Goal: Communication & Community: Share content

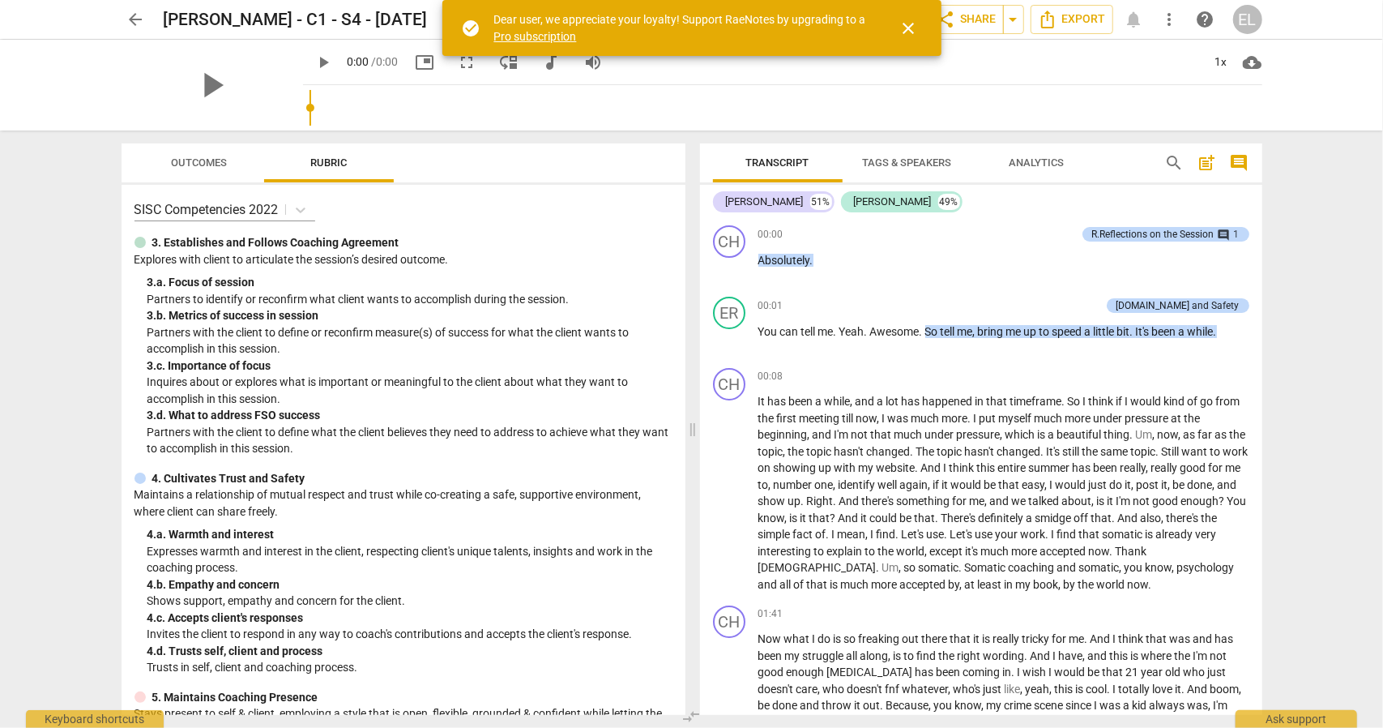
click at [914, 27] on span "close" at bounding box center [909, 28] width 19 height 19
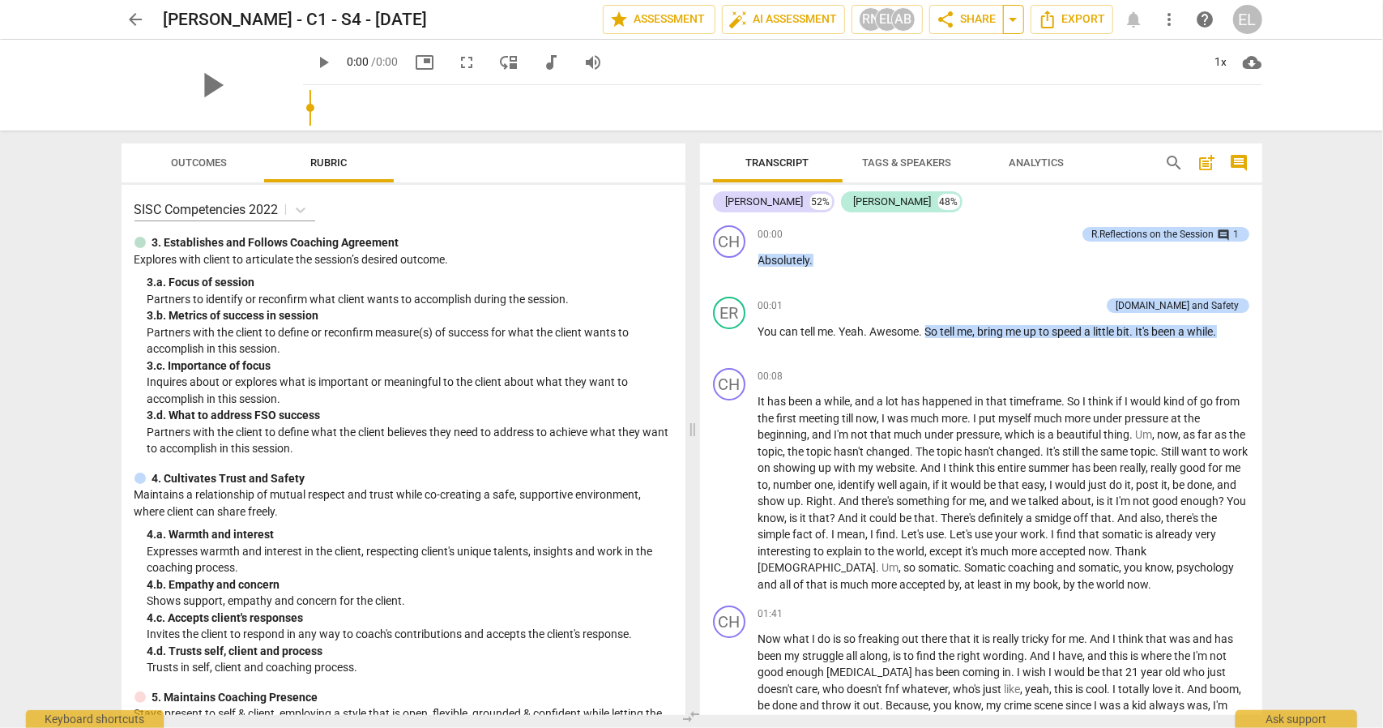
click at [1012, 17] on span "arrow_drop_down" at bounding box center [1013, 19] width 19 height 19
click at [963, 52] on span "Available only to you" at bounding box center [943, 48] width 92 height 15
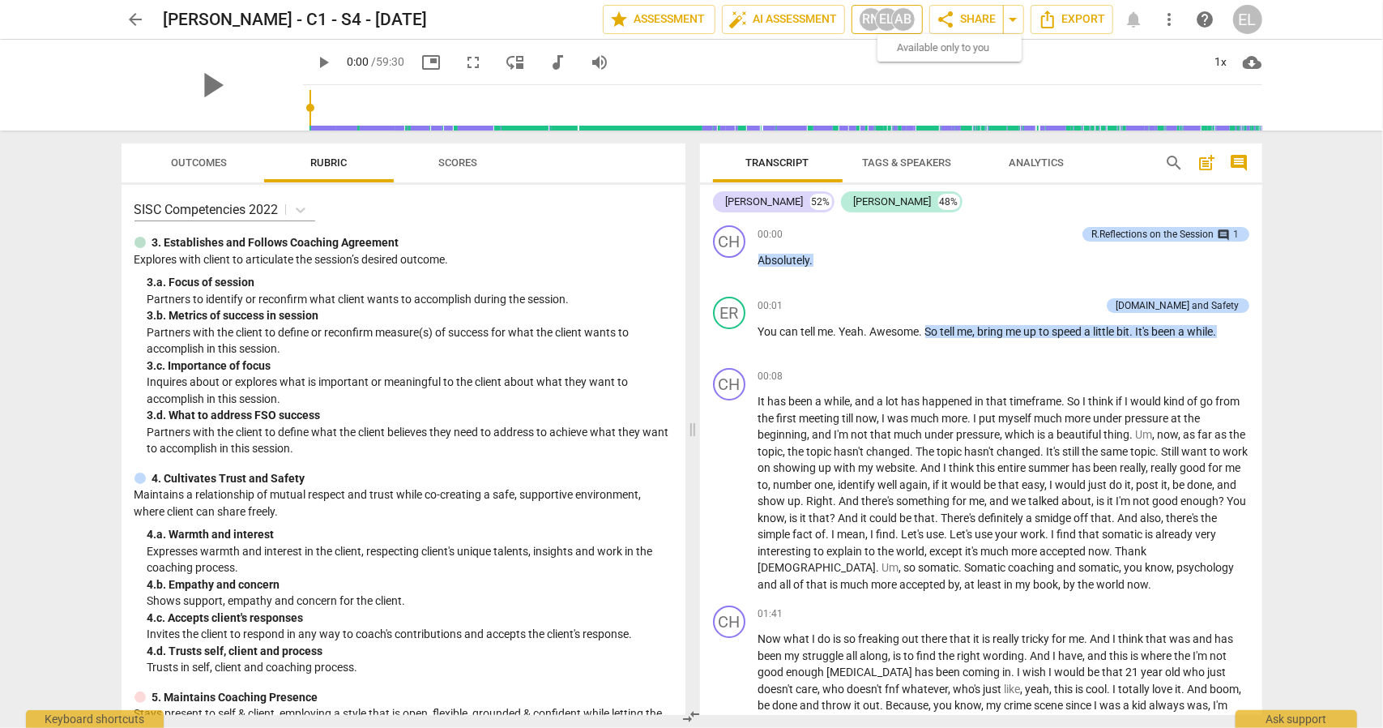
click at [900, 14] on div "AB" at bounding box center [903, 19] width 24 height 24
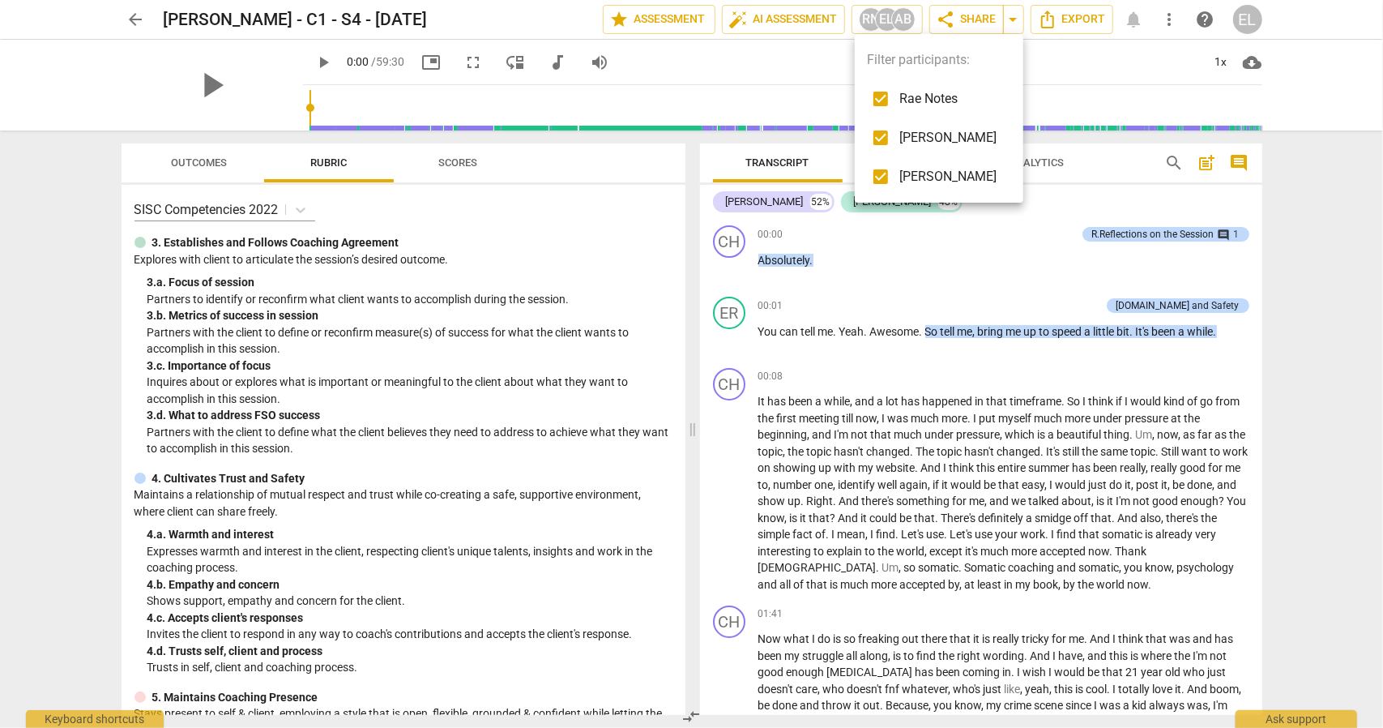
click at [882, 180] on input "checkbox" at bounding box center [881, 176] width 39 height 39
checkbox input "false"
click at [909, 53] on ul "Filter participants: [PERSON_NAME] Notes [PERSON_NAME] [PERSON_NAME]" at bounding box center [939, 118] width 169 height 169
click at [1013, 24] on div at bounding box center [691, 364] width 1383 height 728
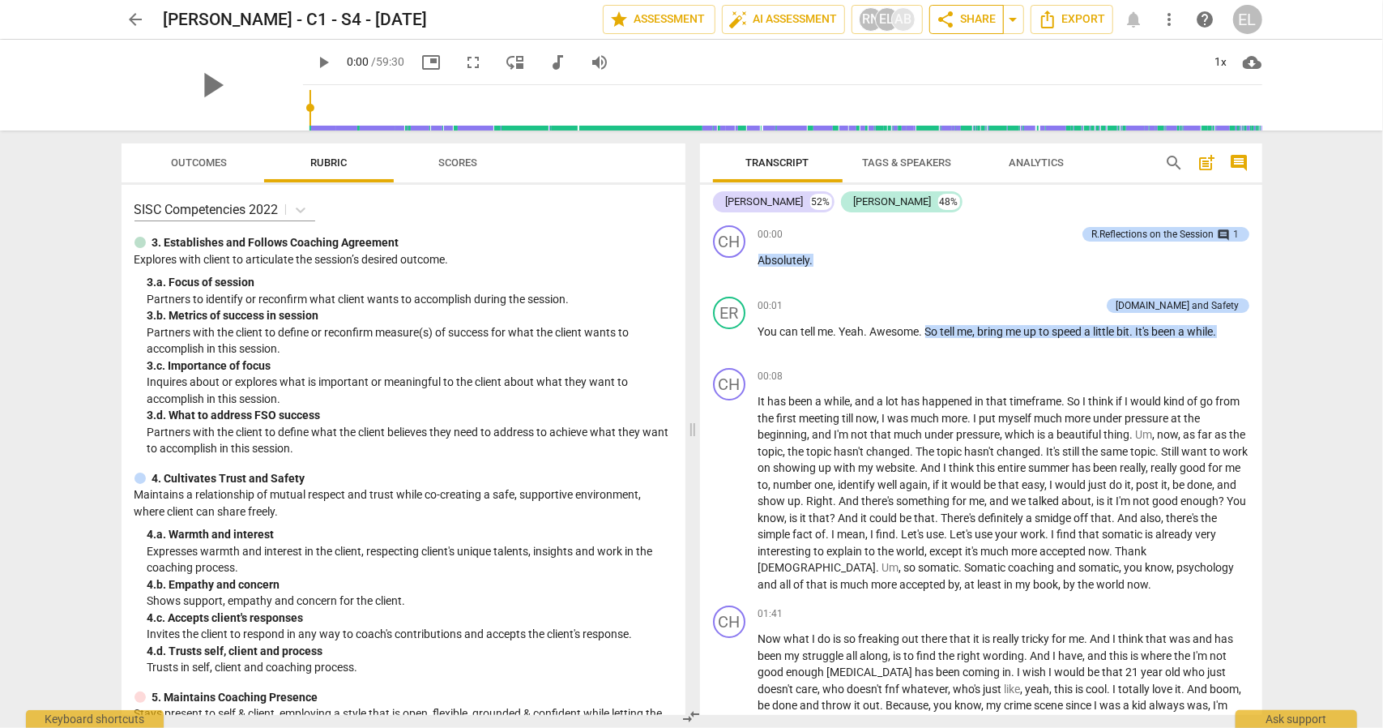
click at [971, 17] on span "share Share" at bounding box center [967, 19] width 60 height 19
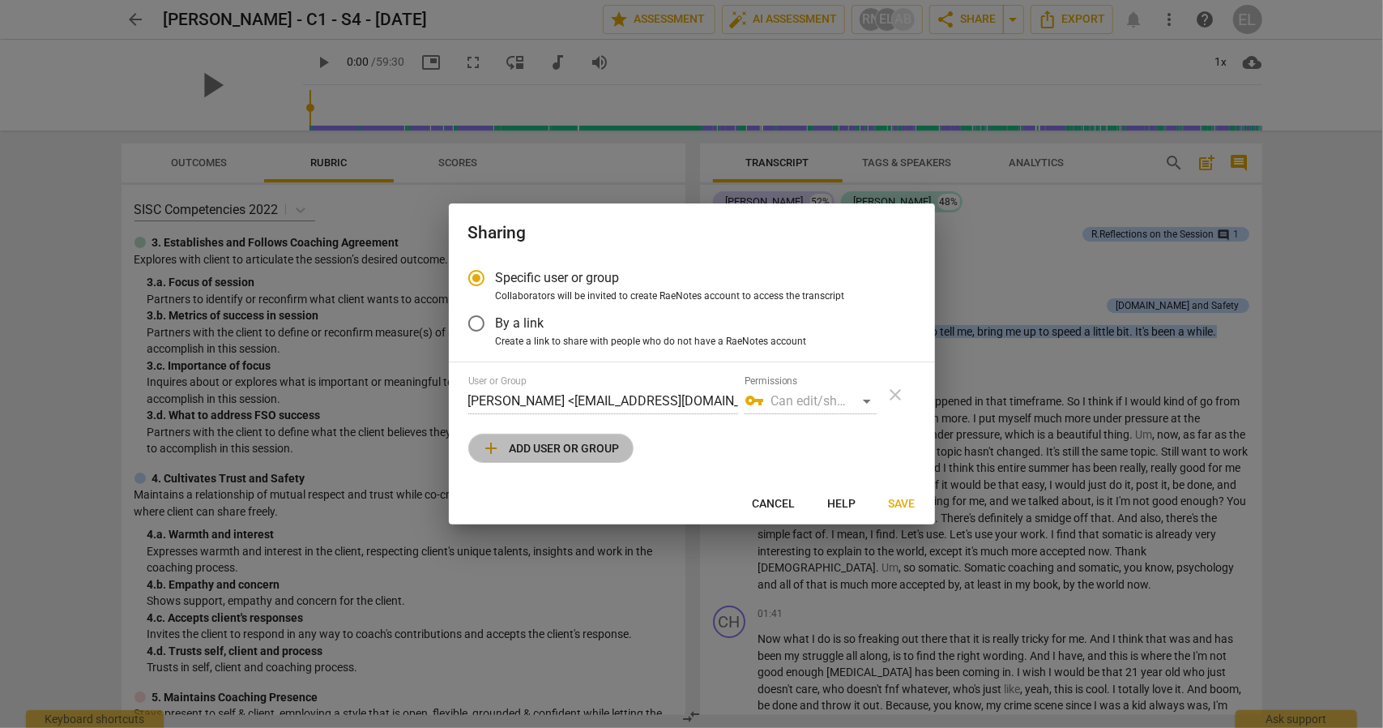
click at [565, 443] on span "add Add user or group" at bounding box center [551, 447] width 138 height 19
radio input "false"
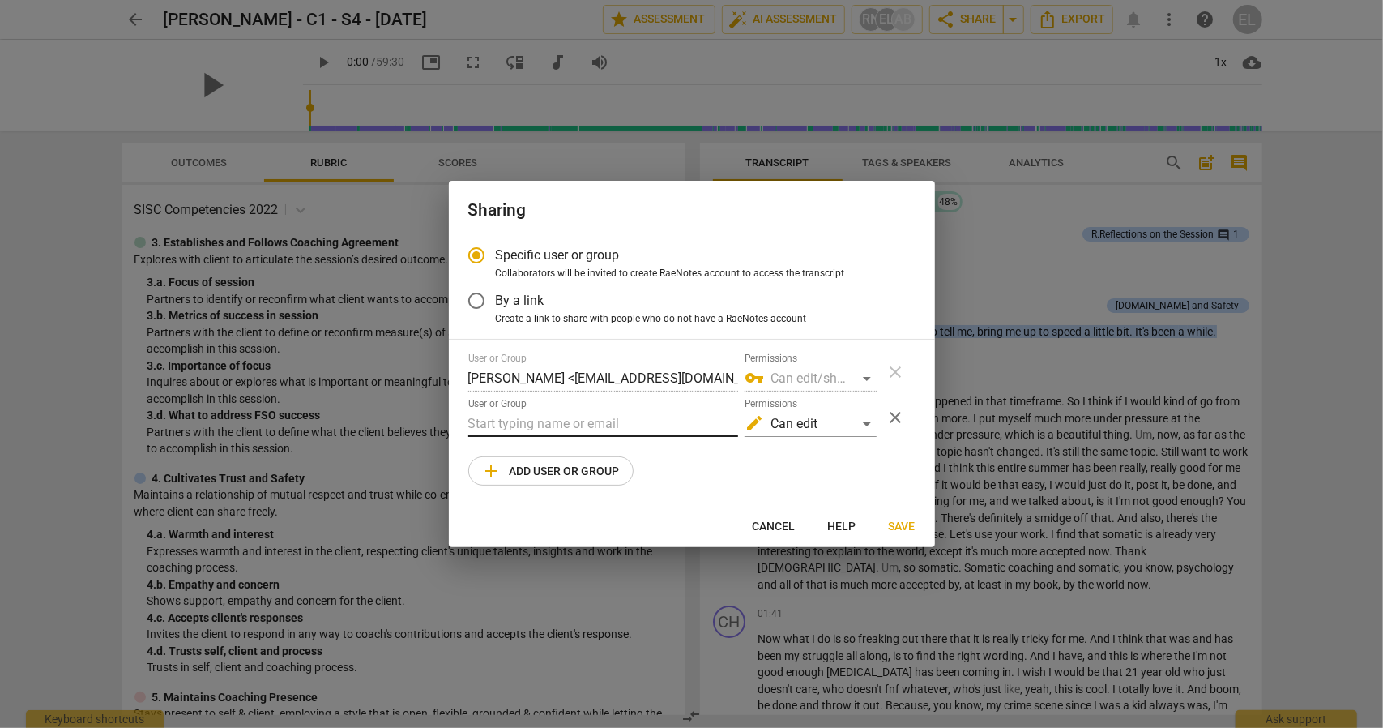
click at [551, 424] on input "text" at bounding box center [603, 424] width 270 height 26
paste input "[PERSON_NAME][EMAIL_ADDRESS][DOMAIN_NAME]"
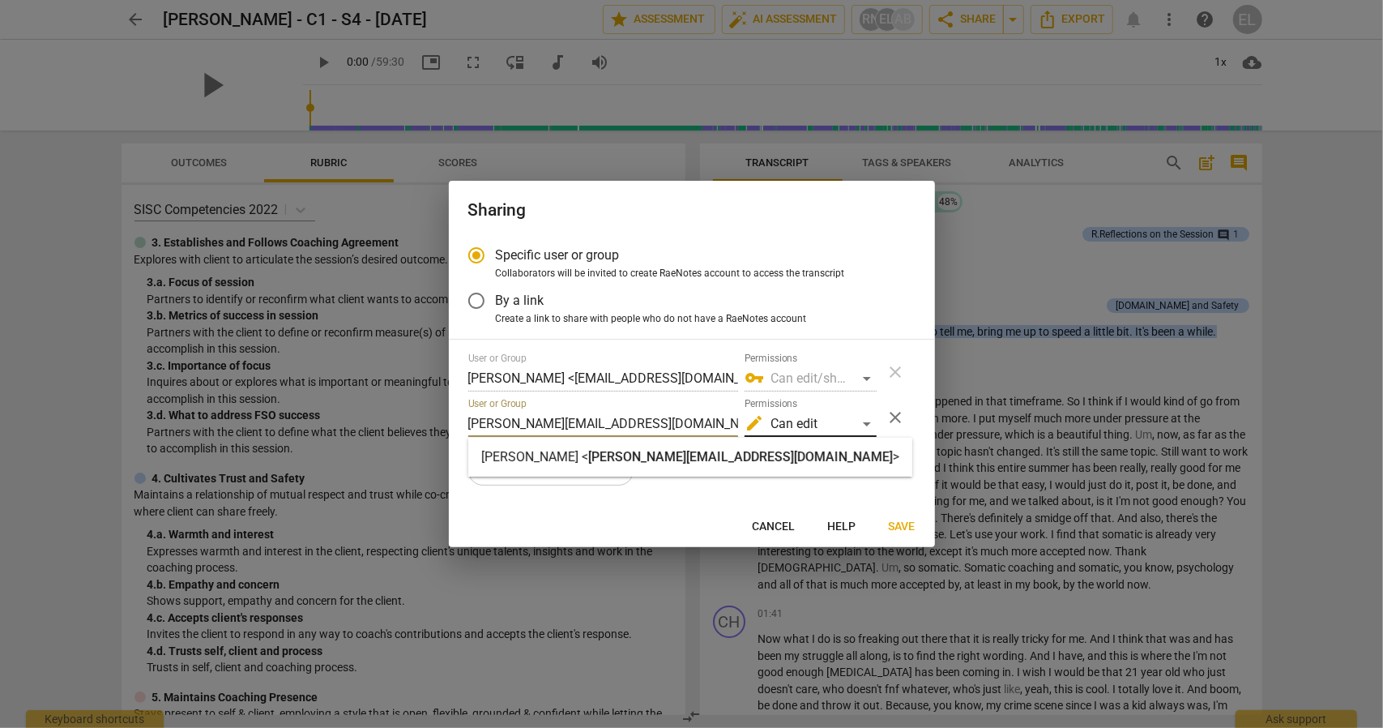
type input "[PERSON_NAME][EMAIL_ADDRESS][DOMAIN_NAME]"
click at [857, 419] on div "edit Can edit" at bounding box center [811, 424] width 132 height 26
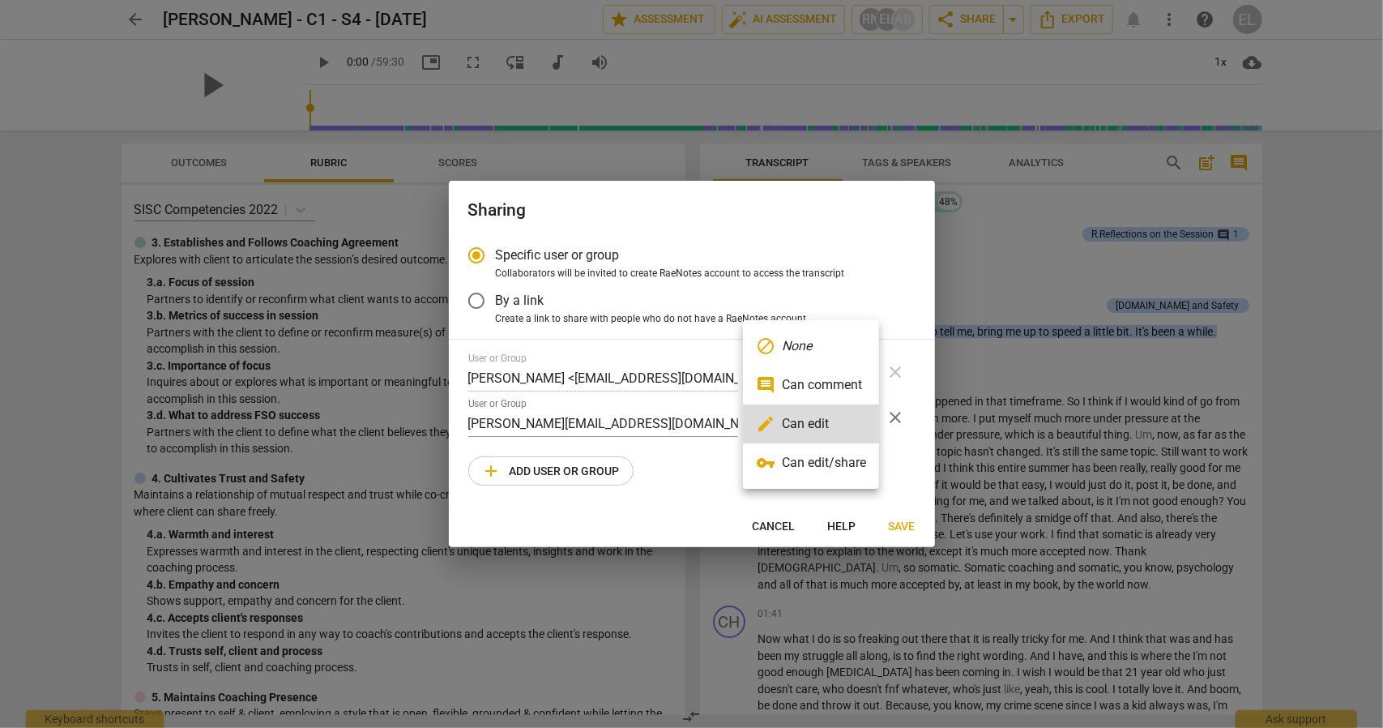
click at [832, 456] on li "vpn_key Can edit/share" at bounding box center [811, 462] width 136 height 39
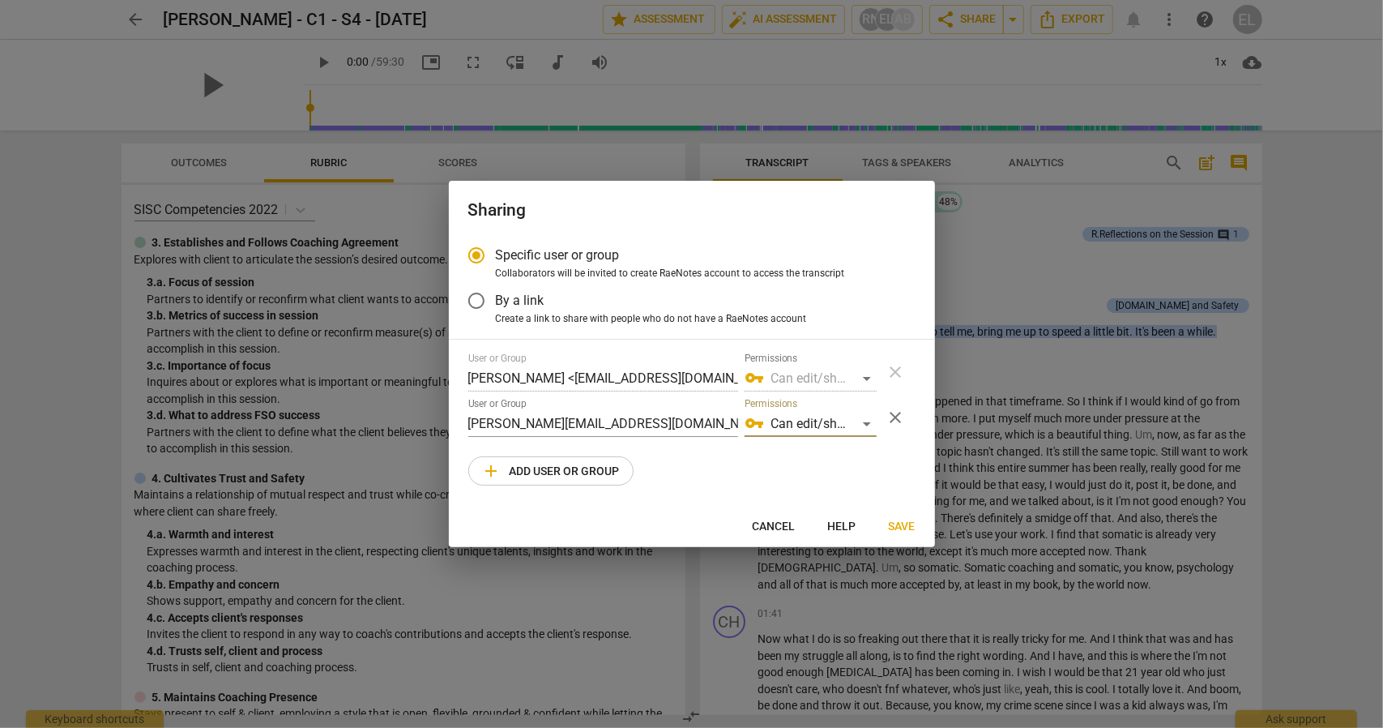
click at [554, 476] on span "add Add user or group" at bounding box center [551, 470] width 138 height 19
radio input "false"
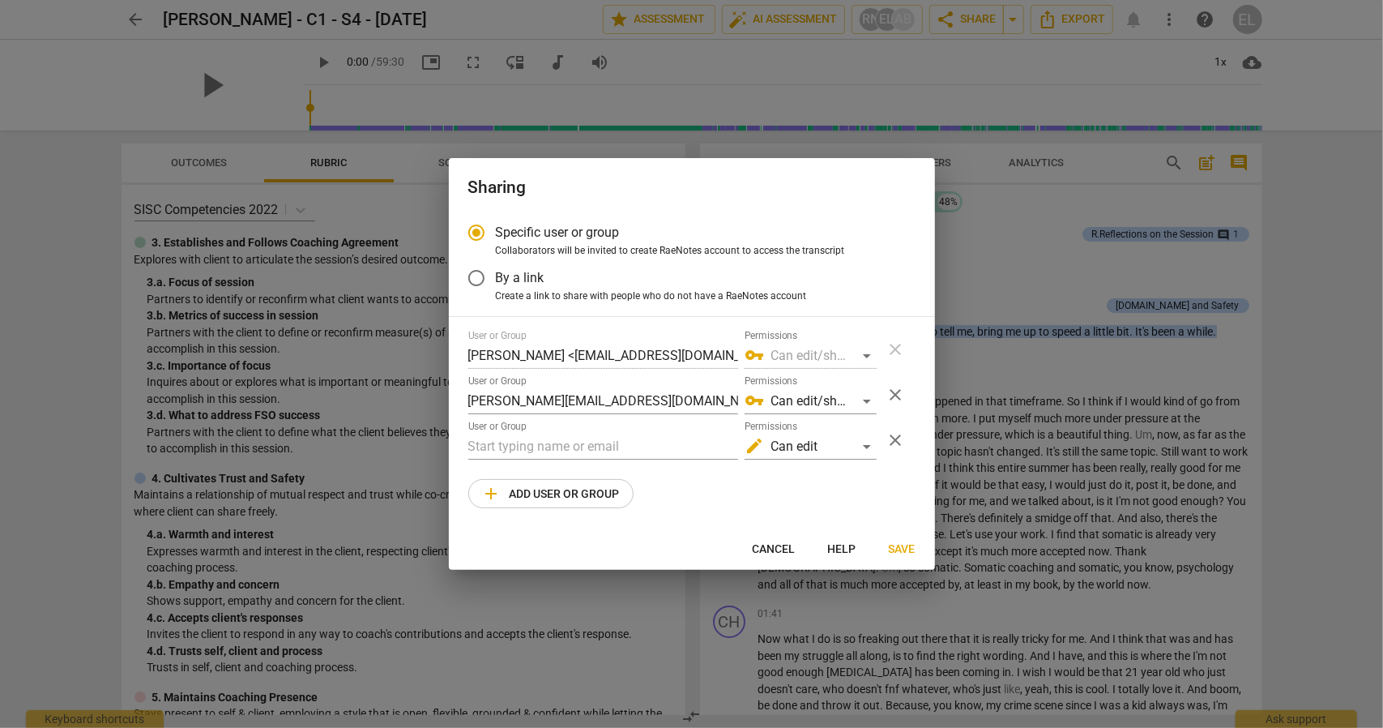
click at [894, 546] on span "Save" at bounding box center [902, 549] width 27 height 16
